Goal: Task Accomplishment & Management: Manage account settings

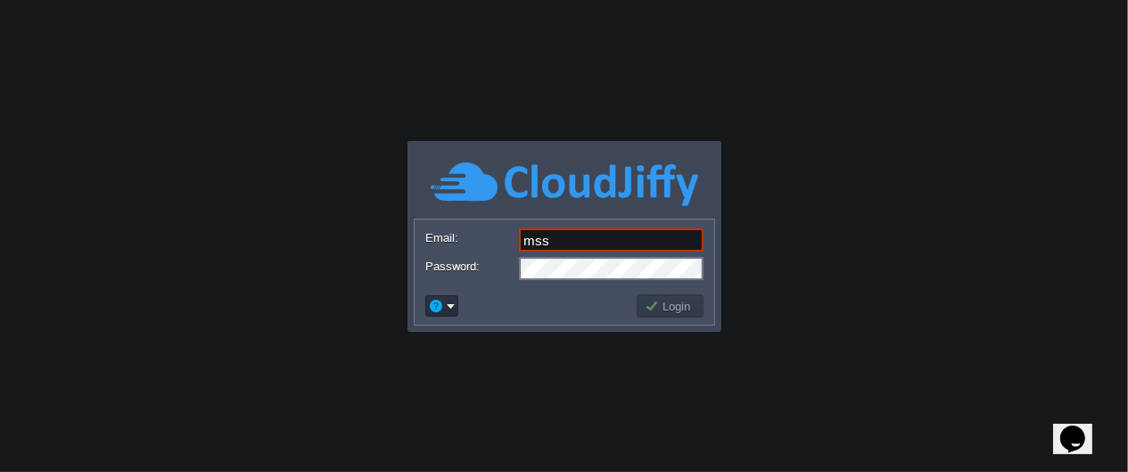
type input "[EMAIL_ADDRESS][DOMAIN_NAME]"
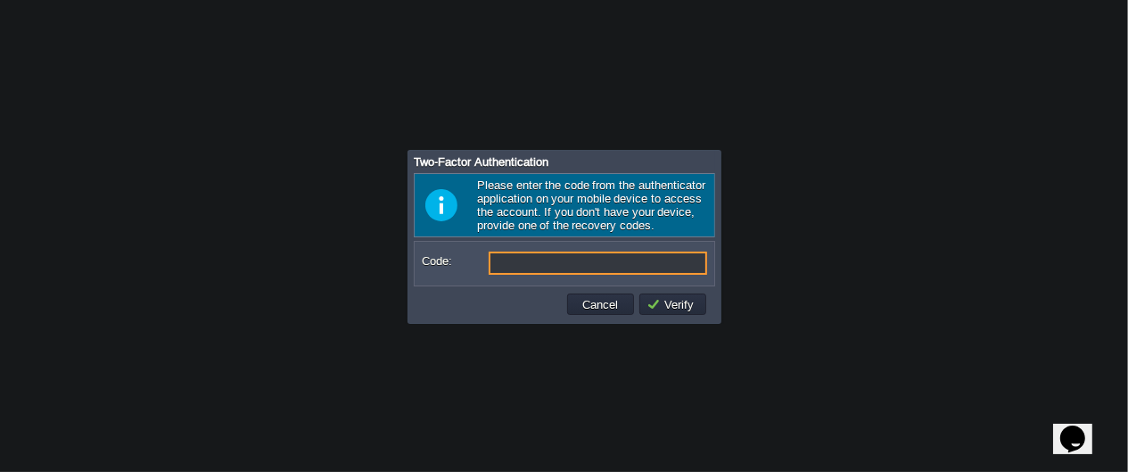
click at [544, 254] on input "Code:" at bounding box center [598, 263] width 219 height 23
type input "252225"
click at [671, 301] on button "Verify" at bounding box center [674, 304] width 54 height 16
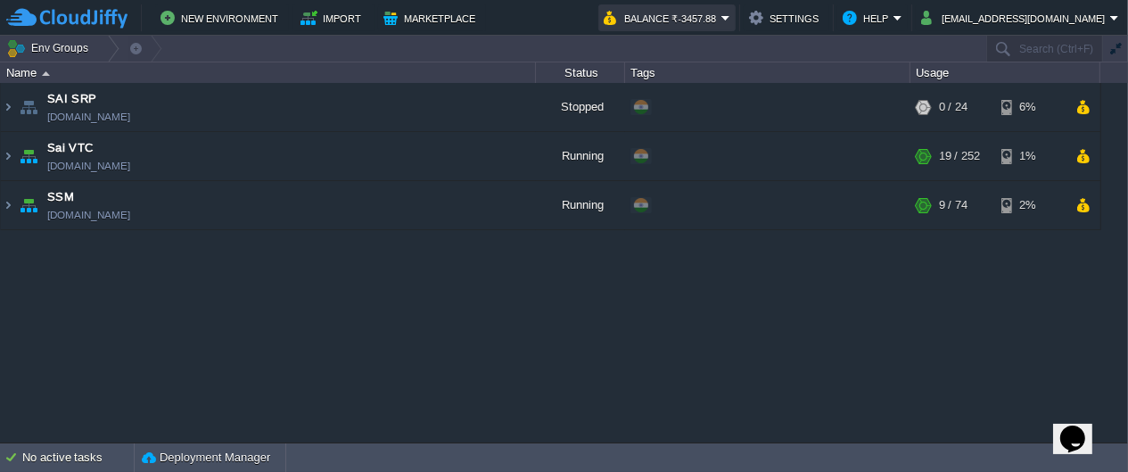
click at [722, 19] on button "Balance ₹-3457.88" at bounding box center [663, 17] width 118 height 21
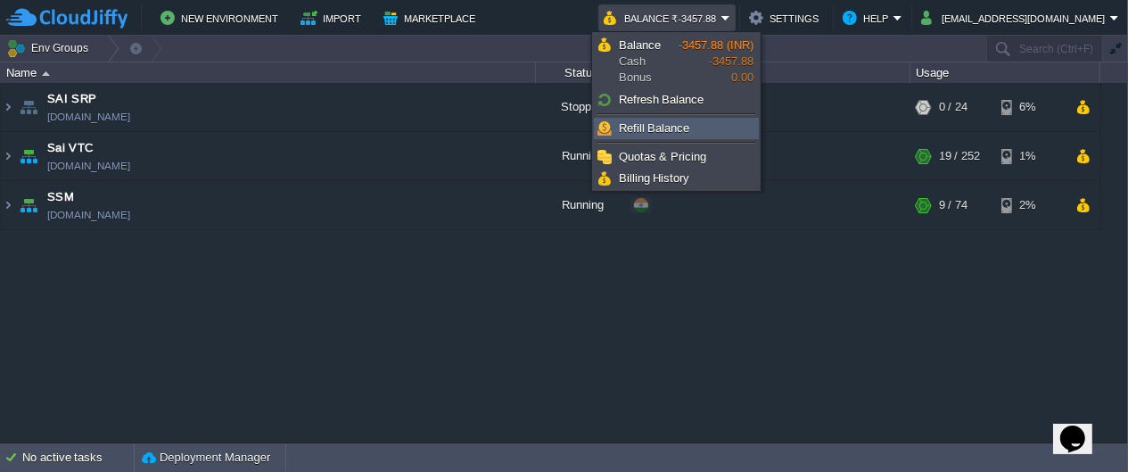
click at [670, 128] on span "Refill Balance" at bounding box center [654, 127] width 71 height 13
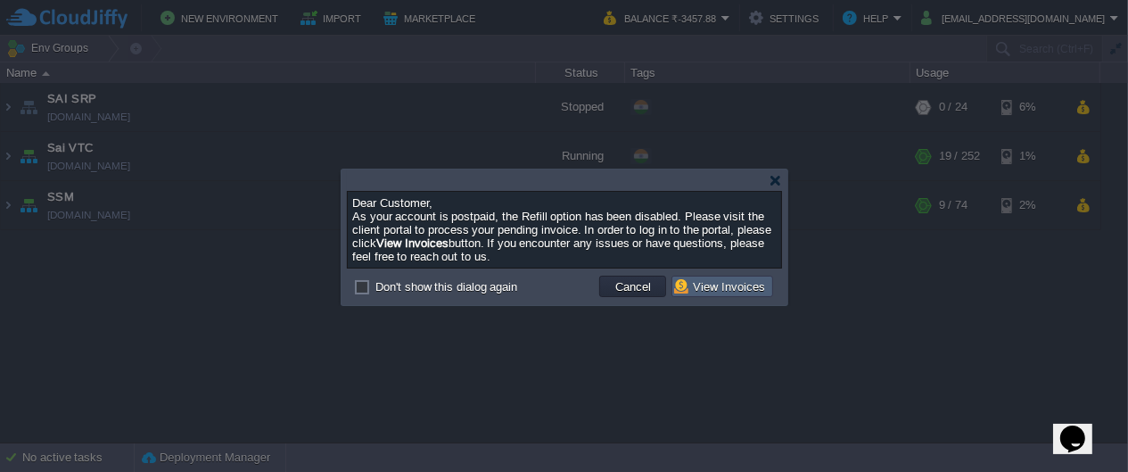
click at [703, 284] on button "View Invoices" at bounding box center [722, 286] width 96 height 16
